Goal: Task Accomplishment & Management: Complete application form

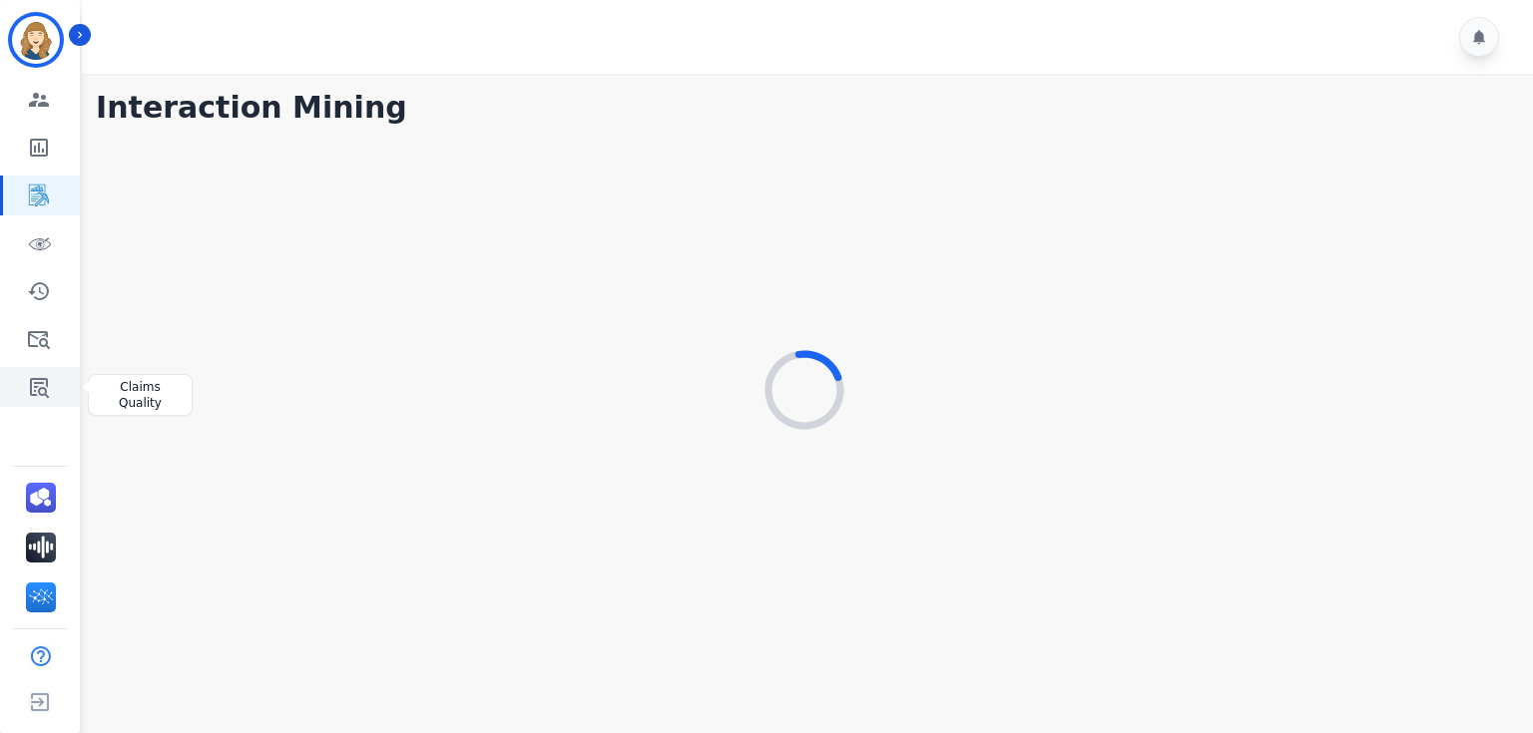
click at [50, 383] on link "Sidebar" at bounding box center [41, 387] width 77 height 40
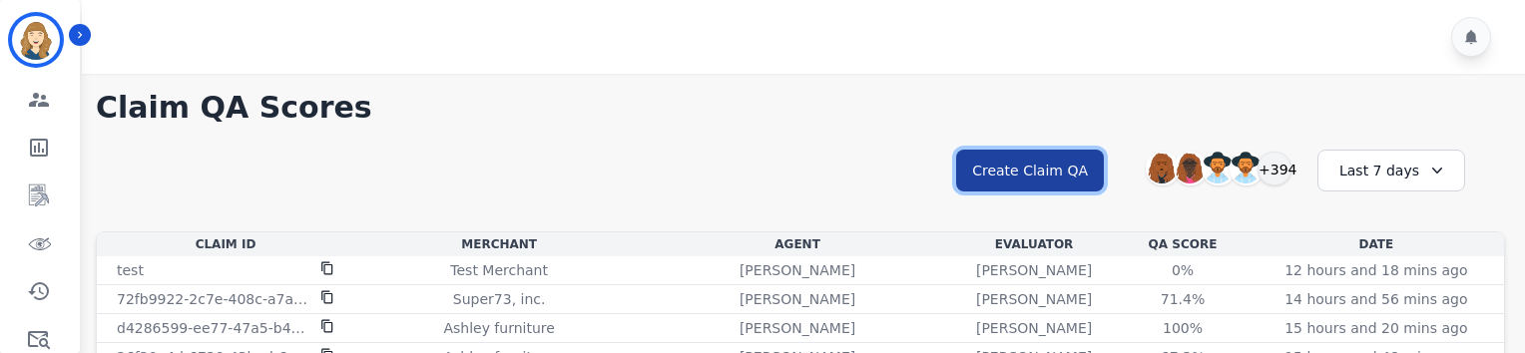
click at [1003, 174] on button "Create Claim QA" at bounding box center [1030, 171] width 148 height 42
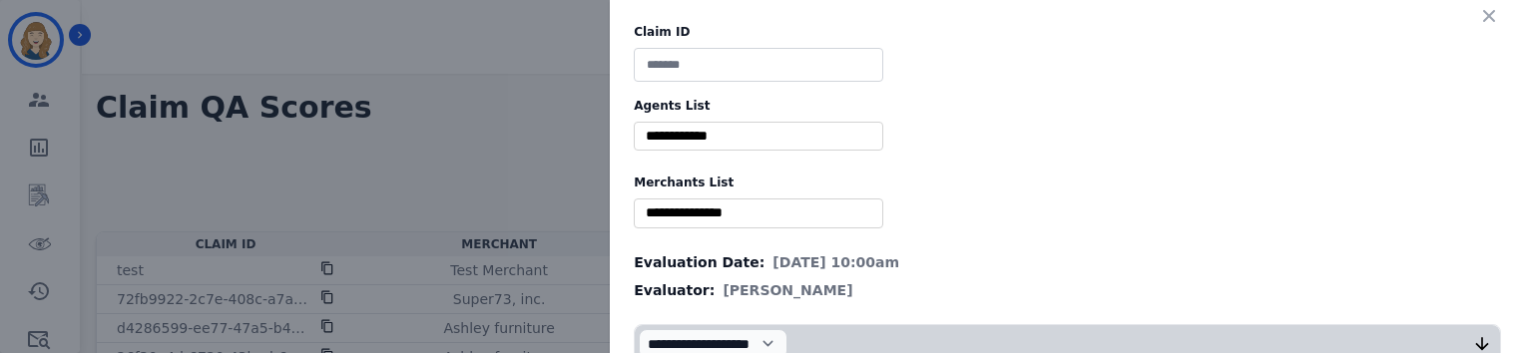
click at [764, 129] on input "selected options" at bounding box center [758, 136] width 239 height 21
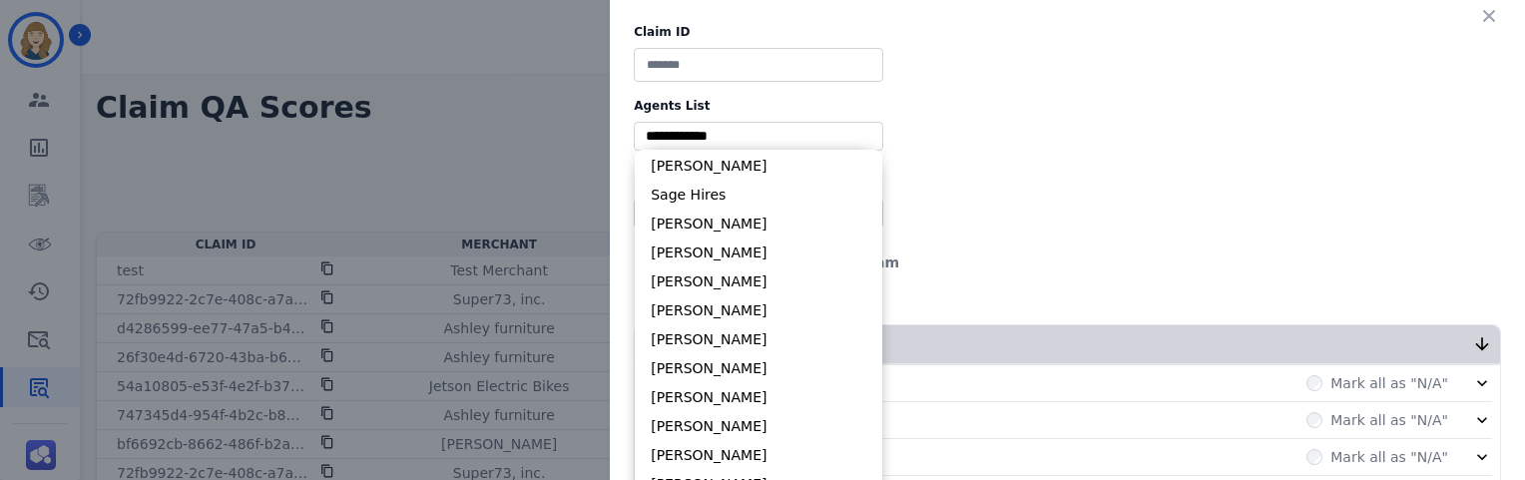
scroll to position [11116, 0]
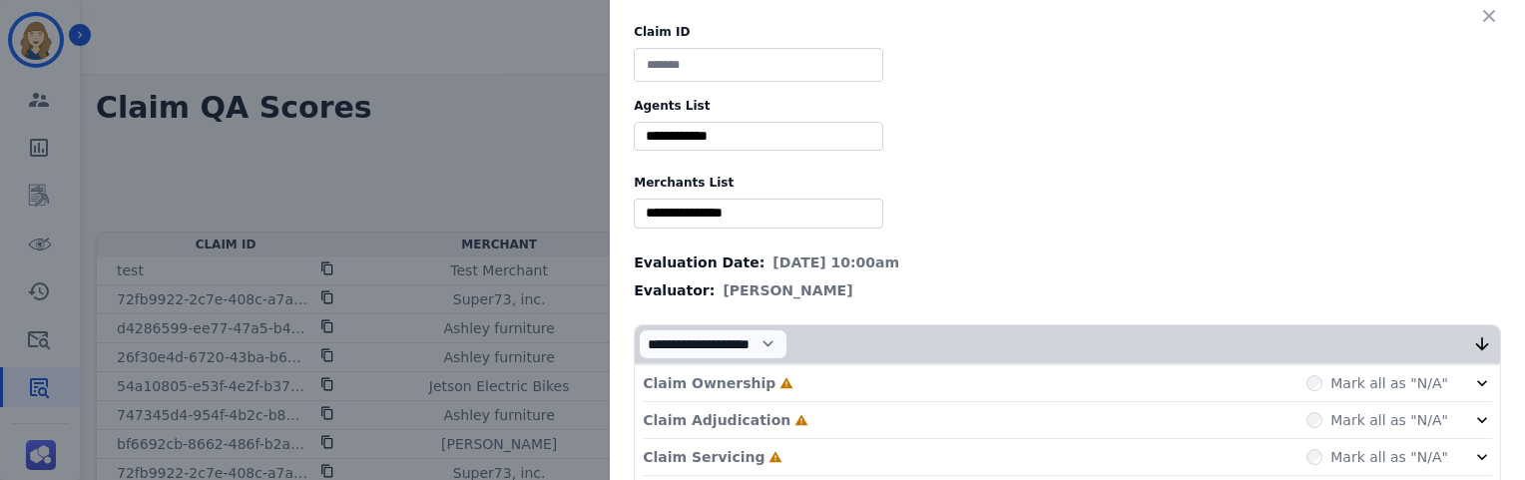
click at [450, 76] on div "Claim ID Agents List ** [PERSON_NAME] [PERSON_NAME] [PERSON_NAME] [PERSON_NAME]…" at bounding box center [762, 240] width 1525 height 480
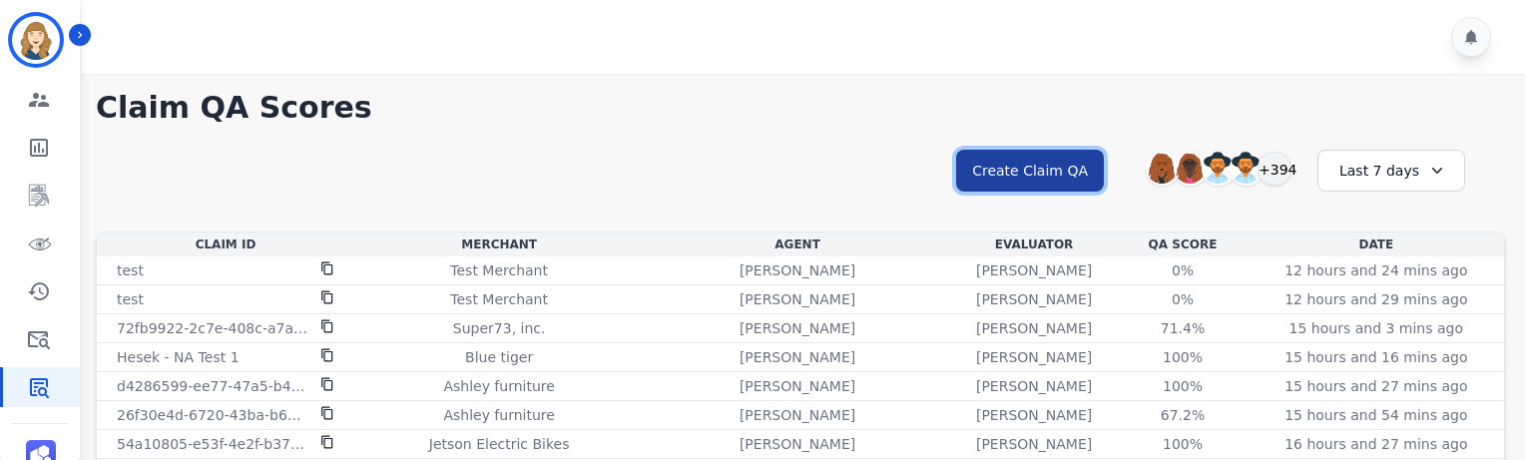
click at [1042, 162] on button "Create Claim QA" at bounding box center [1030, 171] width 148 height 42
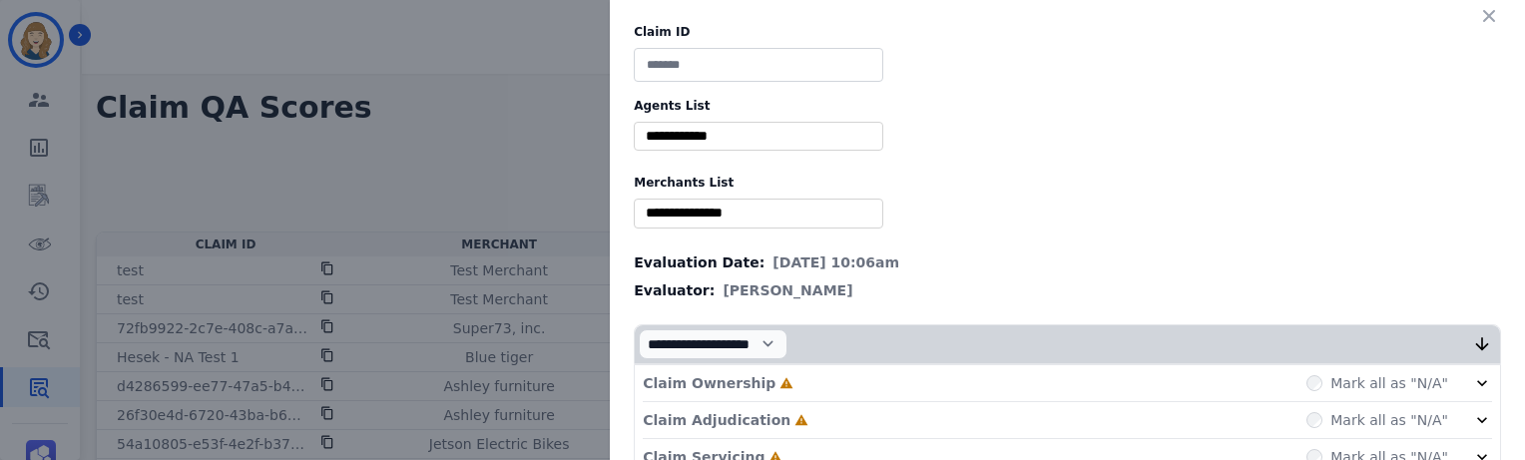
click at [697, 132] on input "selected options" at bounding box center [758, 136] width 239 height 21
click at [1485, 22] on icon "button" at bounding box center [1489, 16] width 20 height 20
